Goal: Communication & Community: Answer question/provide support

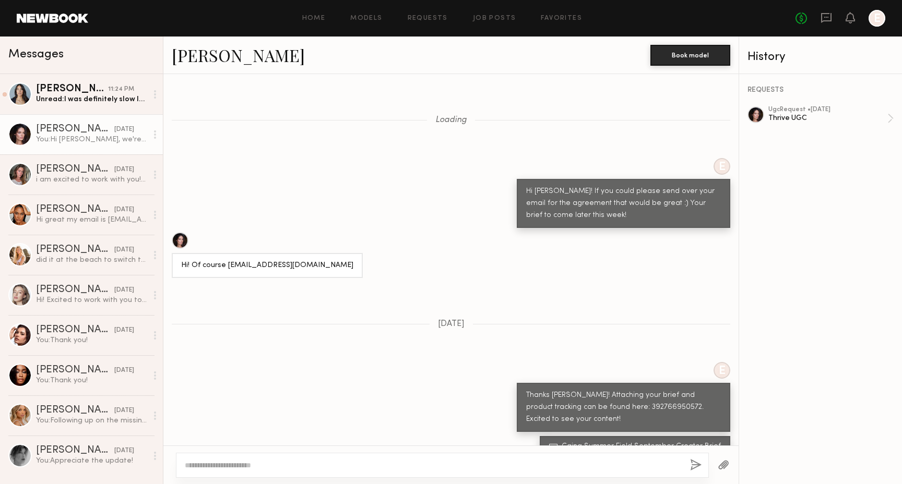
scroll to position [1685, 0]
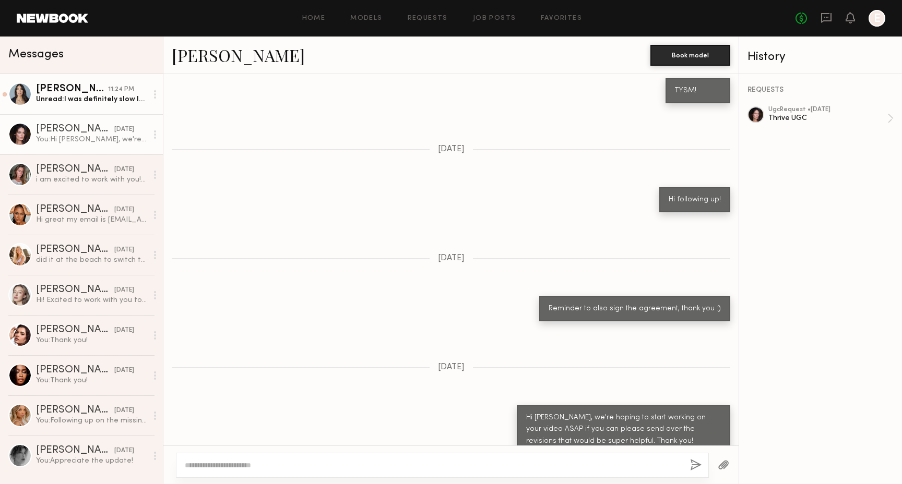
click at [106, 92] on div "[PERSON_NAME]" at bounding box center [72, 89] width 72 height 10
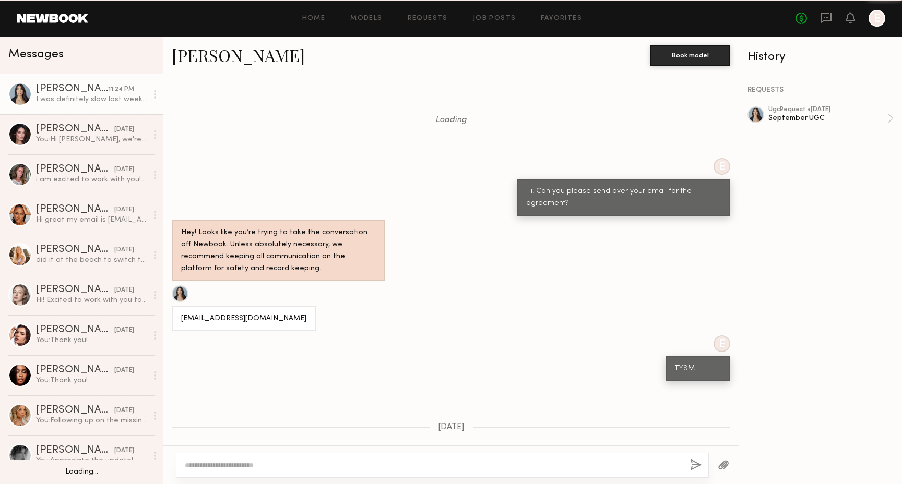
scroll to position [667, 0]
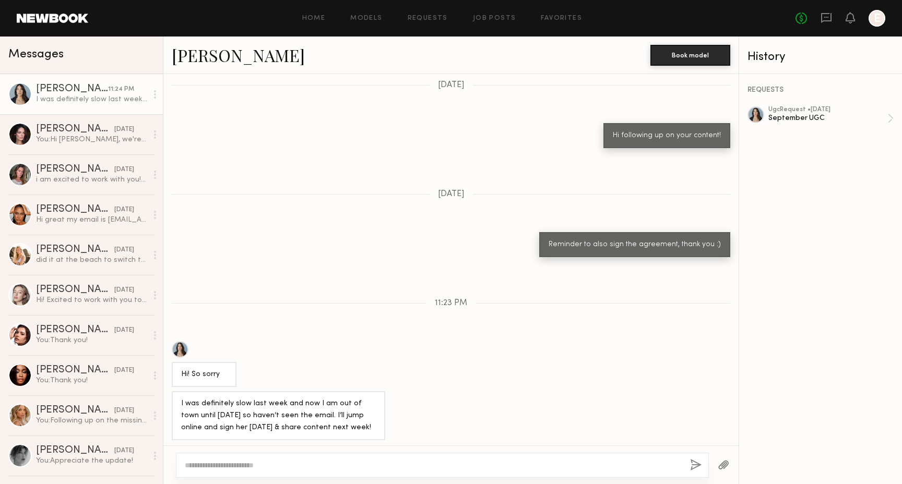
click at [825, 130] on div "ugc Request • [DATE] September UGC" at bounding box center [820, 119] width 146 height 27
click at [822, 117] on div "September UGC" at bounding box center [827, 118] width 119 height 10
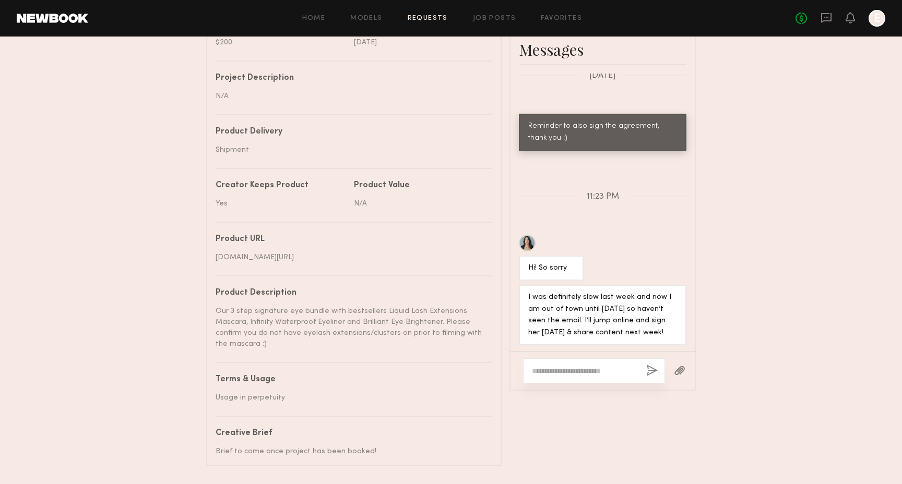
scroll to position [445, 0]
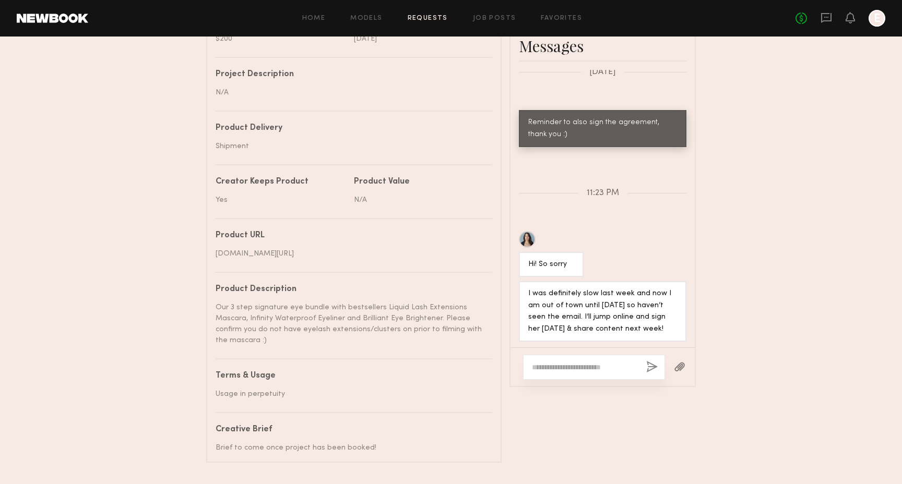
click at [590, 359] on div at bounding box center [594, 367] width 142 height 25
click at [590, 361] on div at bounding box center [594, 367] width 142 height 25
click at [591, 362] on textarea at bounding box center [585, 367] width 106 height 10
type textarea "*"
type textarea "**********"
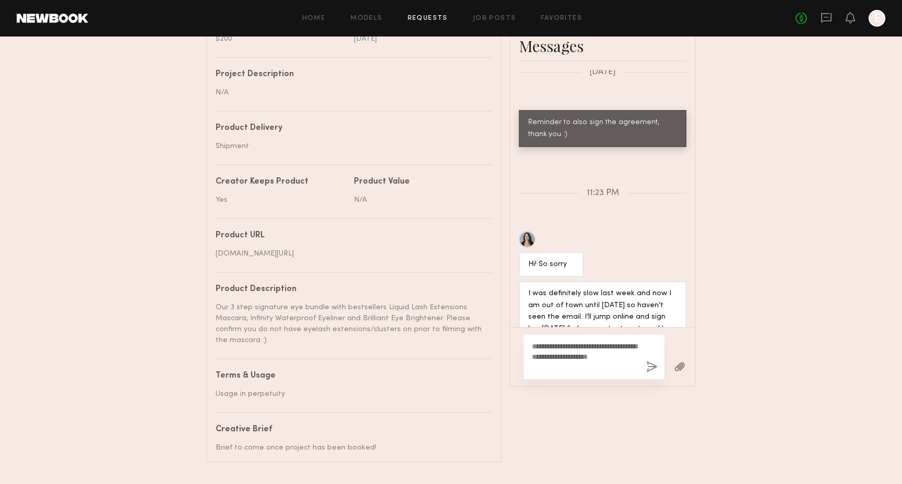
click at [650, 364] on button "button" at bounding box center [651, 367] width 11 height 13
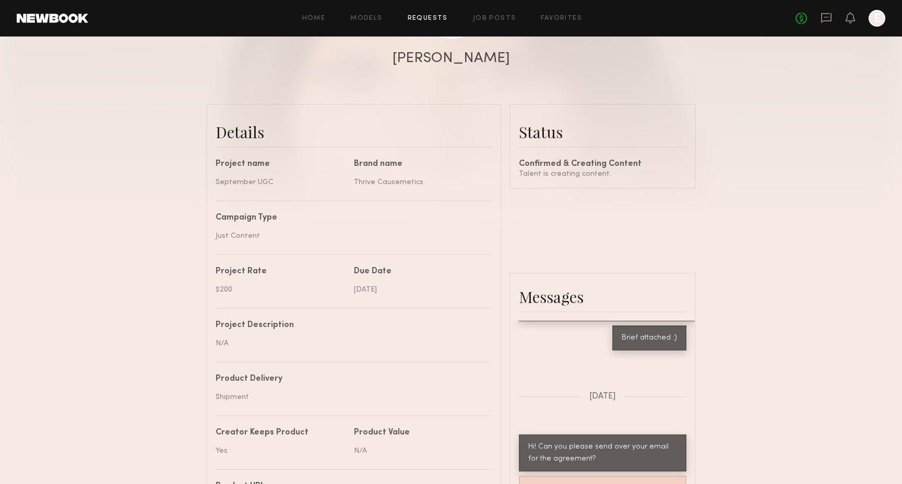
scroll to position [0, 0]
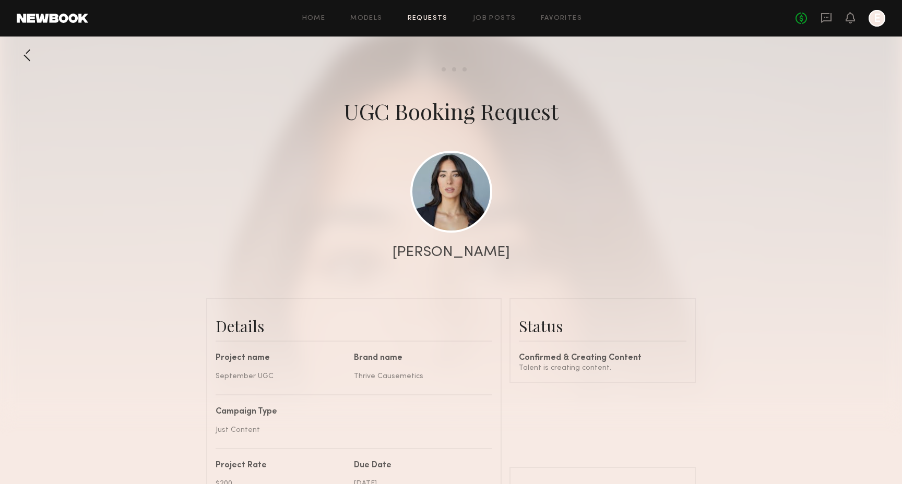
click at [30, 65] on div at bounding box center [27, 55] width 21 height 21
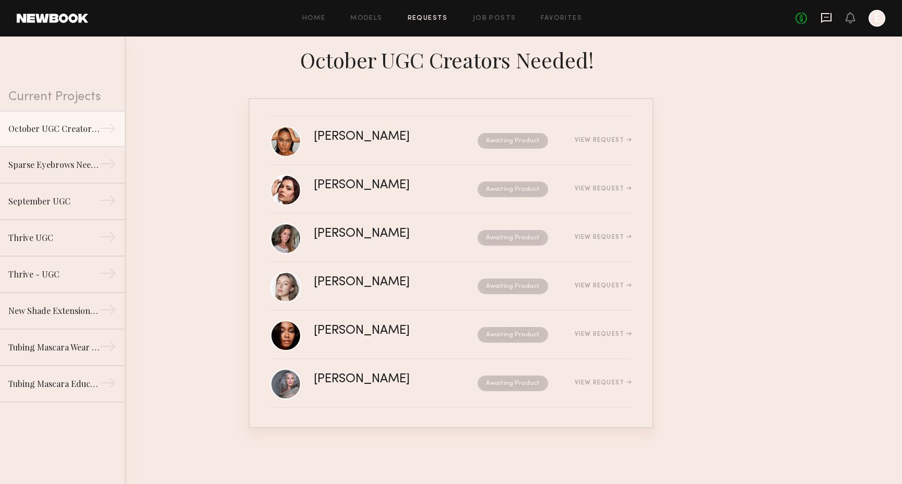
click at [831, 20] on icon at bounding box center [826, 18] width 10 height 10
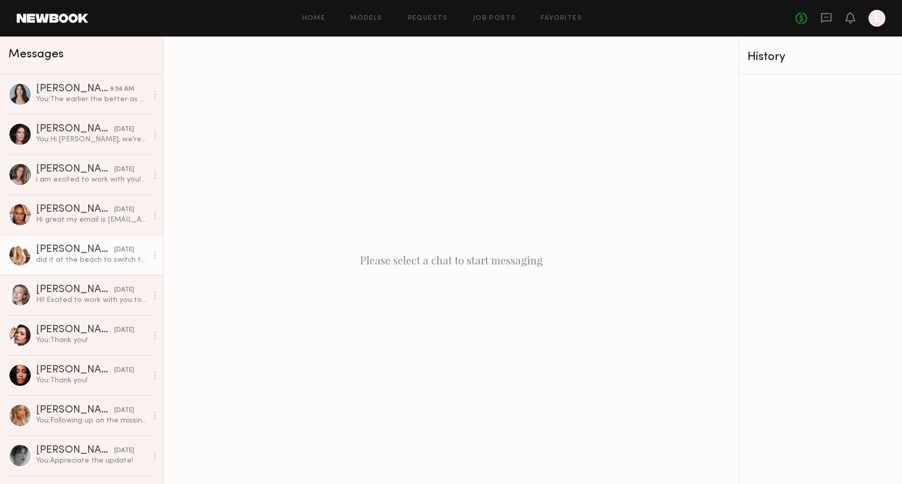
click at [87, 260] on div "did it at the beach to switch things up so LMK if that works. your editors will…" at bounding box center [91, 260] width 111 height 10
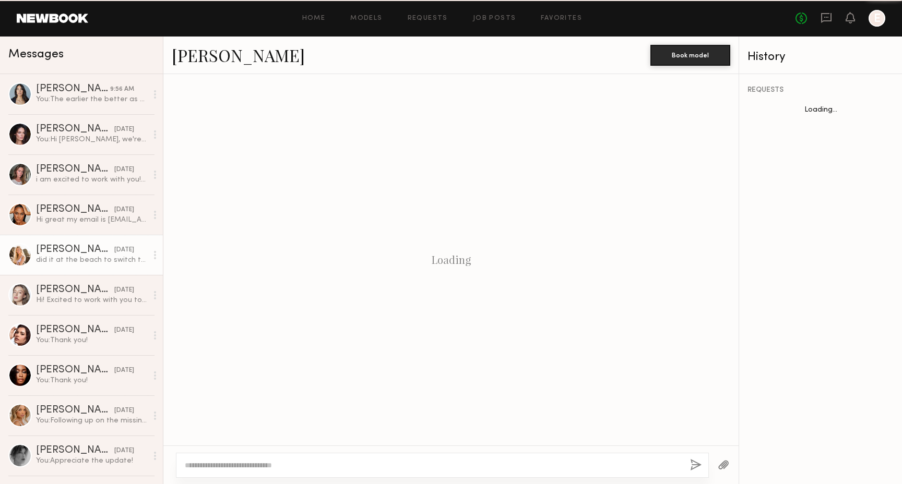
scroll to position [532, 0]
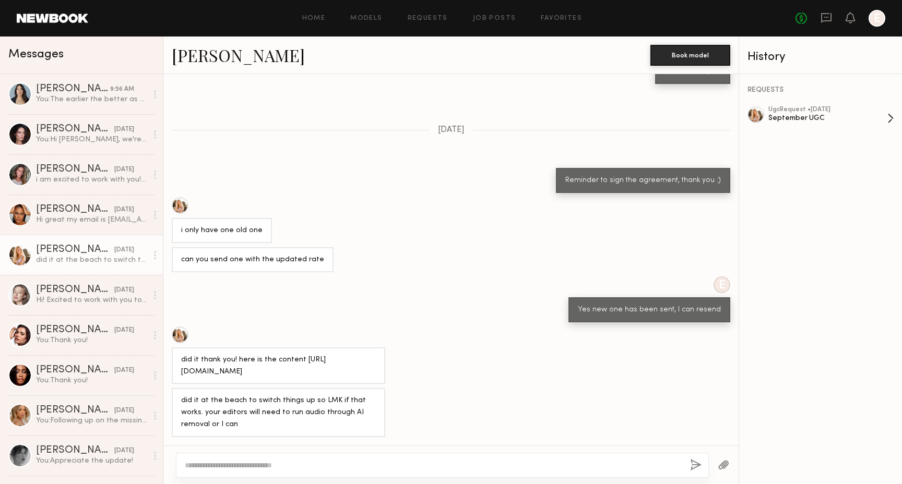
click at [810, 118] on div "September UGC" at bounding box center [827, 118] width 119 height 10
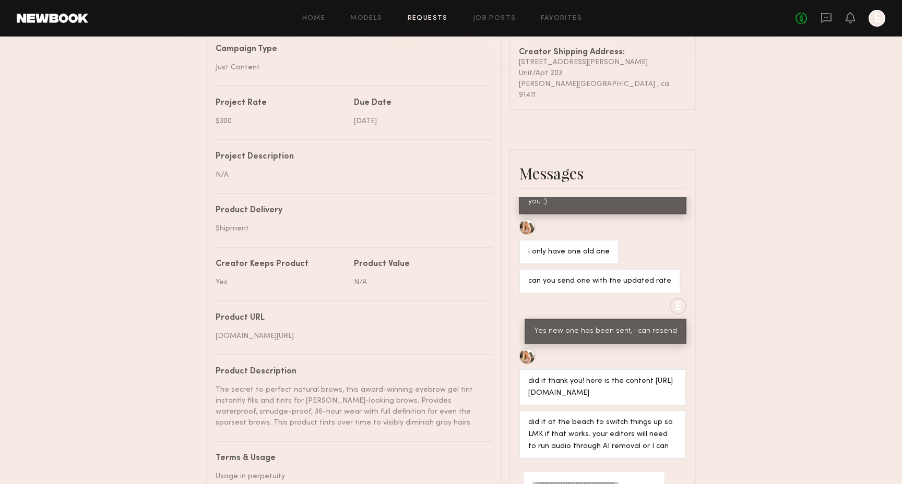
scroll to position [496, 0]
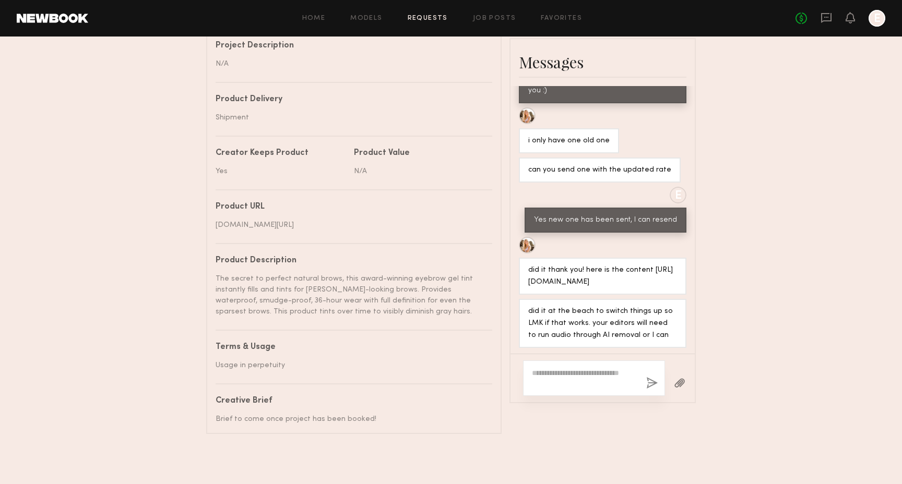
click at [550, 368] on textarea at bounding box center [585, 378] width 106 height 21
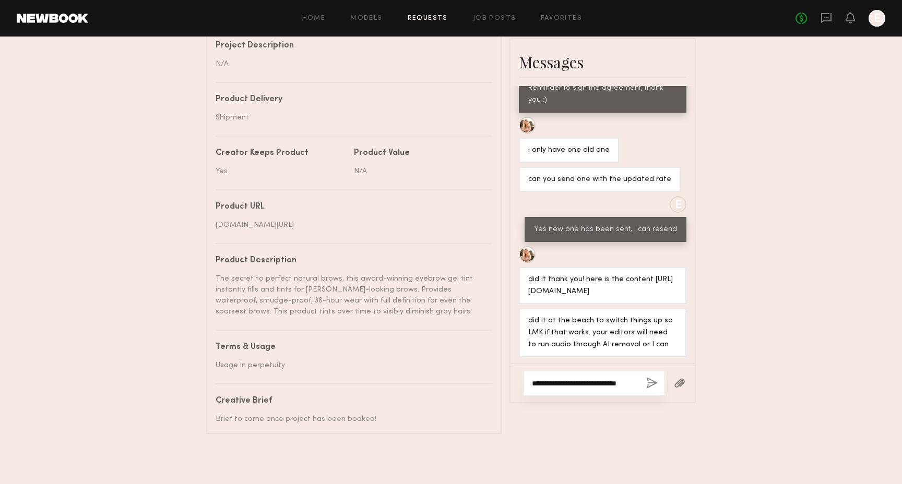
scroll to position [647, 0]
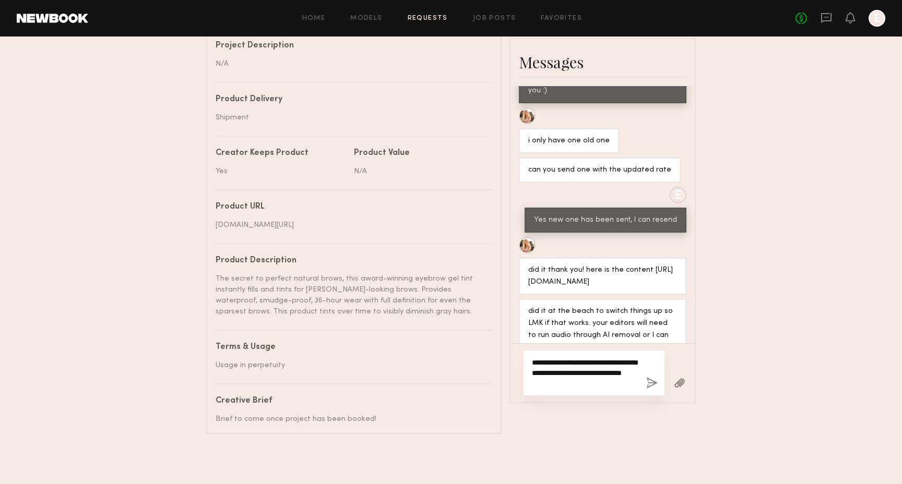
type textarea "**********"
